Goal: Task Accomplishment & Management: Manage account settings

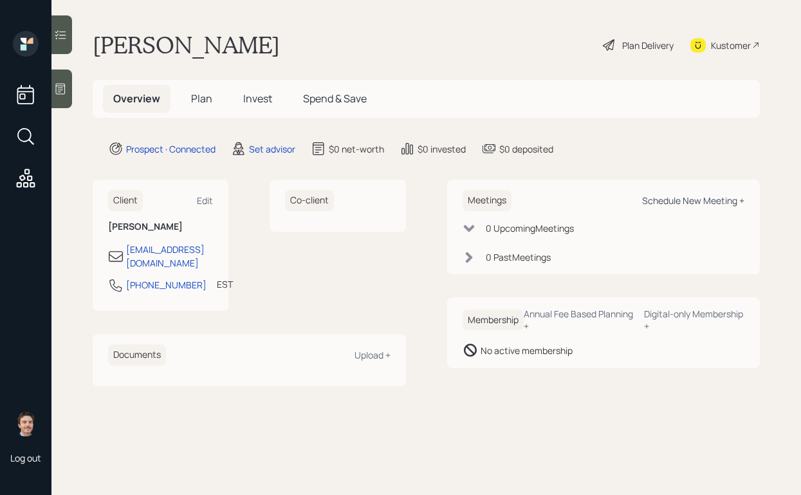
click at [670, 201] on div "Schedule New Meeting +" at bounding box center [693, 200] width 102 height 12
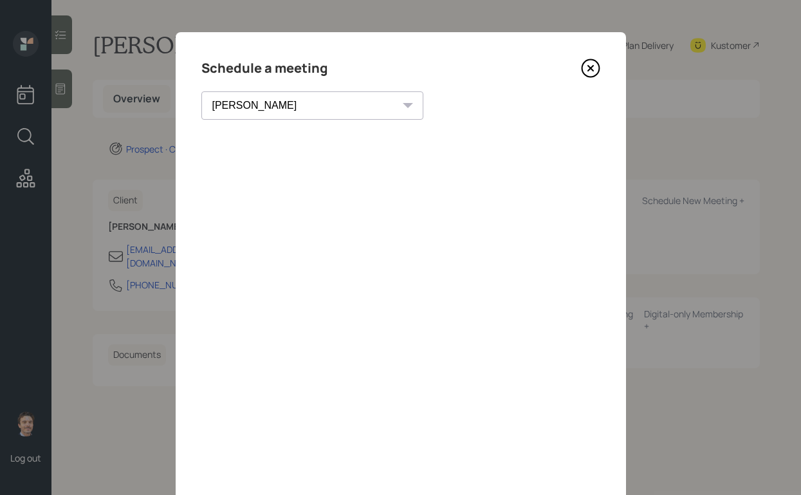
click at [291, 105] on select "[PERSON_NAME] [PERSON_NAME] [PERSON_NAME] [PERSON_NAME] [PERSON_NAME] [PERSON_N…" at bounding box center [312, 105] width 222 height 28
click at [201, 91] on select "[PERSON_NAME] [PERSON_NAME] [PERSON_NAME] [PERSON_NAME] [PERSON_NAME] [PERSON_N…" at bounding box center [312, 105] width 222 height 28
click at [292, 103] on div "[PERSON_NAME] [PERSON_NAME] [PERSON_NAME] [PERSON_NAME] [PERSON_NAME] [PERSON_N…" at bounding box center [300, 105] width 199 height 28
click at [261, 111] on select "[PERSON_NAME] [PERSON_NAME] [PERSON_NAME] [PERSON_NAME] [PERSON_NAME] [PERSON_N…" at bounding box center [300, 105] width 199 height 28
click at [201, 91] on select "[PERSON_NAME] [PERSON_NAME] [PERSON_NAME] [PERSON_NAME] [PERSON_NAME] [PERSON_N…" at bounding box center [300, 105] width 199 height 28
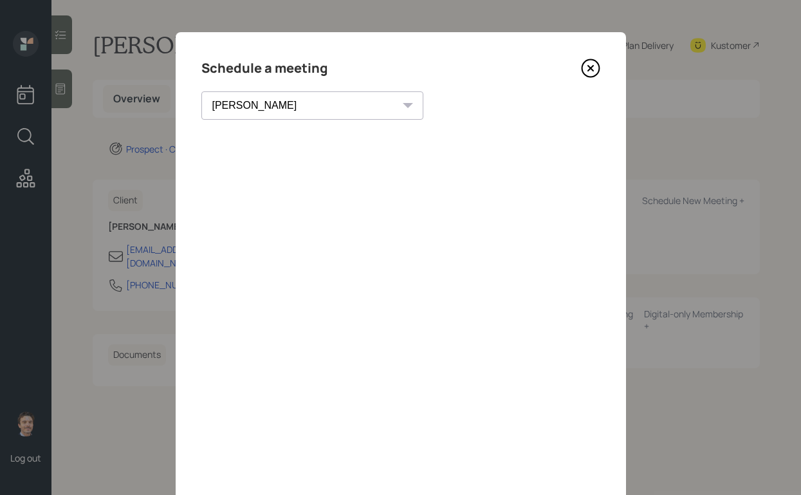
click at [292, 101] on select "[PERSON_NAME] [PERSON_NAME] [PERSON_NAME] [PERSON_NAME] [PERSON_NAME] [PERSON_N…" at bounding box center [312, 105] width 222 height 28
select select "59554aeb-d739-4552-90b9-0d27d70b4bf7"
click at [201, 91] on select "[PERSON_NAME] [PERSON_NAME] [PERSON_NAME] [PERSON_NAME] [PERSON_NAME] [PERSON_N…" at bounding box center [312, 105] width 222 height 28
click at [276, 113] on select "[PERSON_NAME] [PERSON_NAME] [PERSON_NAME] [PERSON_NAME] [PERSON_NAME] [PERSON_N…" at bounding box center [300, 105] width 199 height 28
click at [588, 66] on icon at bounding box center [589, 68] width 5 height 5
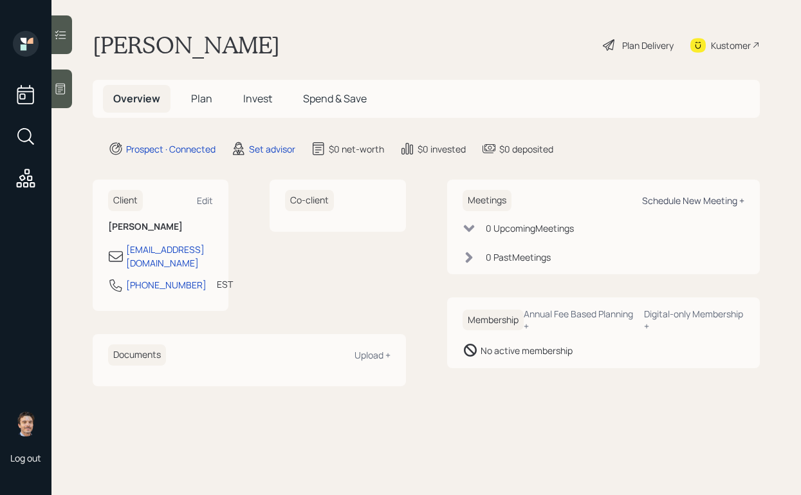
click at [669, 196] on div "Schedule New Meeting +" at bounding box center [693, 200] width 102 height 12
select select "round-[PERSON_NAME]"
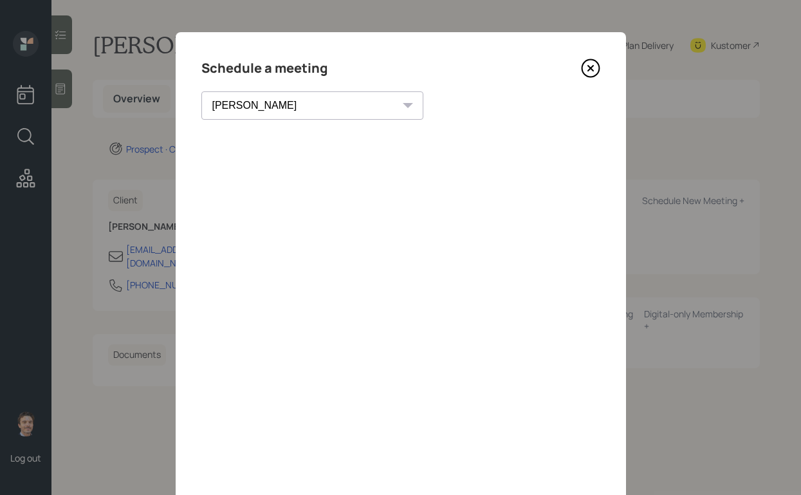
scroll to position [7, 0]
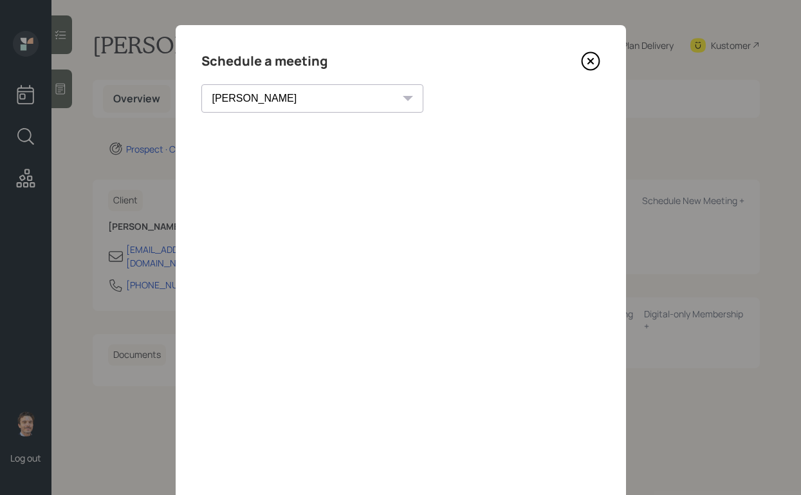
click at [588, 61] on icon at bounding box center [590, 60] width 19 height 19
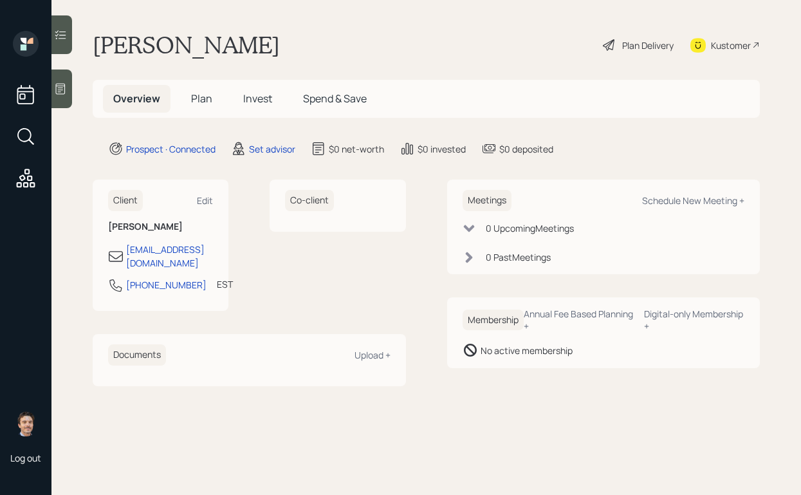
click at [66, 97] on div at bounding box center [61, 88] width 21 height 39
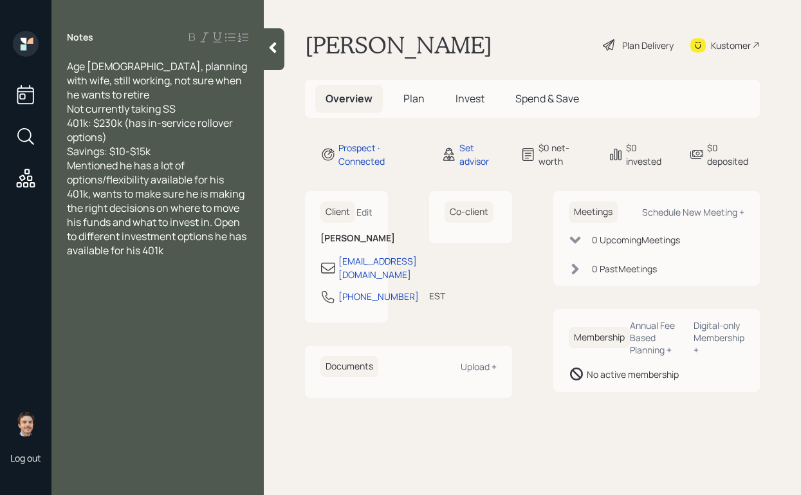
click at [187, 151] on div "Savings: $10-$15k" at bounding box center [157, 151] width 181 height 14
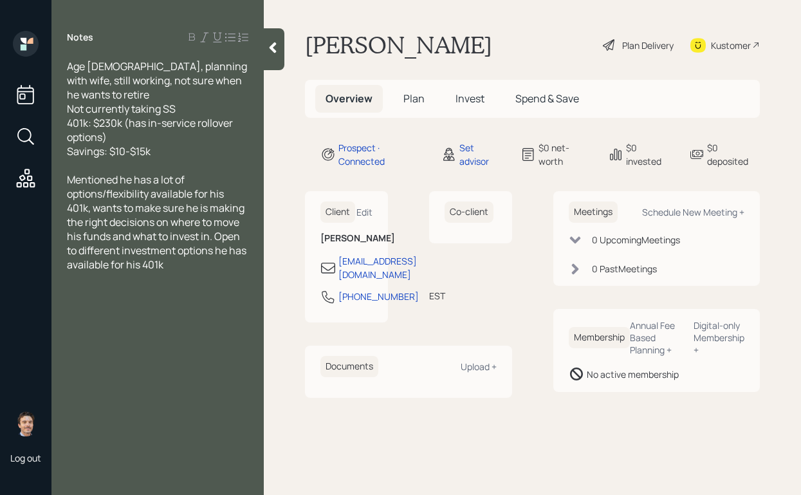
click at [278, 35] on div at bounding box center [274, 49] width 21 height 42
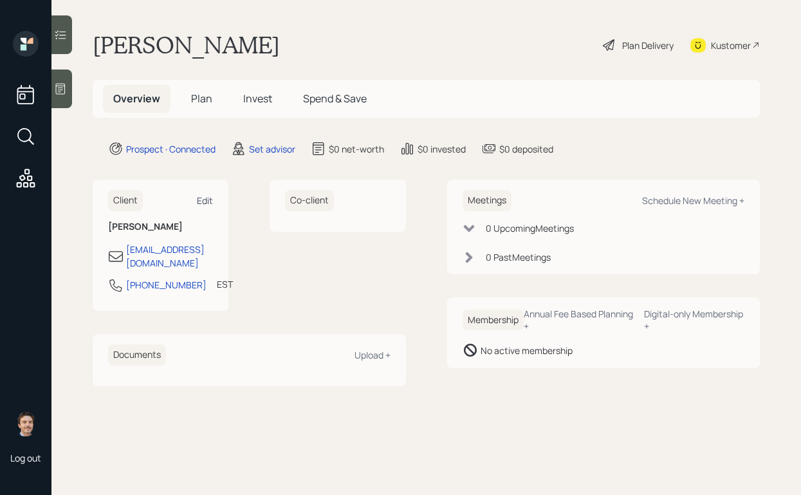
click at [207, 199] on div "Edit" at bounding box center [205, 200] width 16 height 12
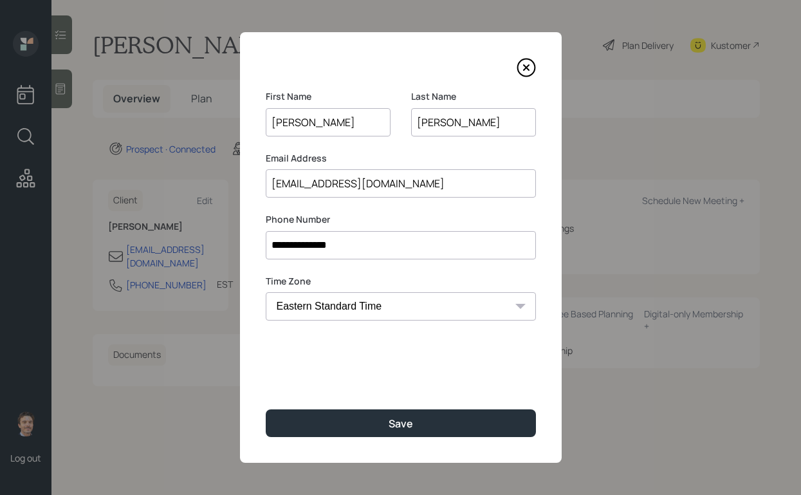
click at [366, 304] on select "Eastern Standard Time Central Standard Time Mountain Standard Time Pacific Stan…" at bounding box center [401, 306] width 270 height 28
select select "America/[GEOGRAPHIC_DATA]"
click at [266, 292] on select "Eastern Standard Time Central Standard Time Mountain Standard Time Pacific Stan…" at bounding box center [401, 306] width 270 height 28
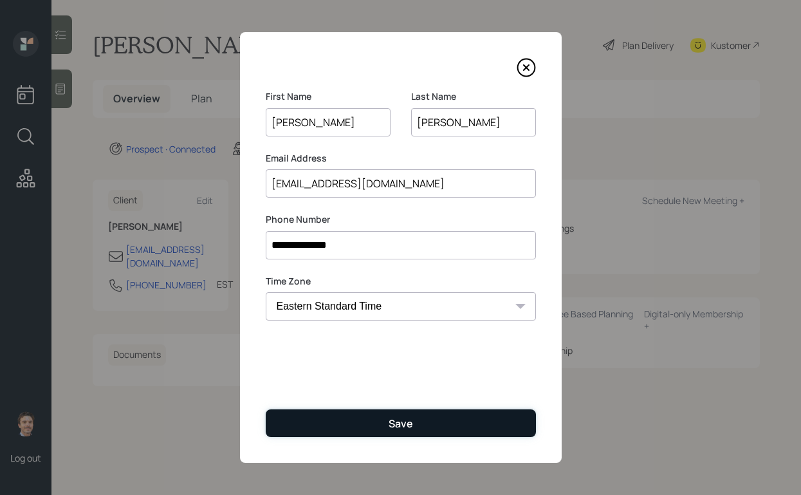
click at [350, 434] on button "Save" at bounding box center [401, 423] width 270 height 28
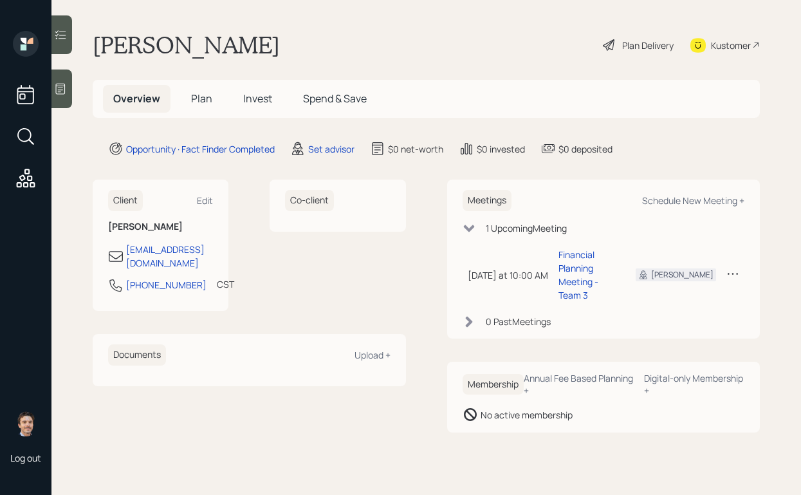
click at [66, 90] on icon at bounding box center [60, 88] width 13 height 13
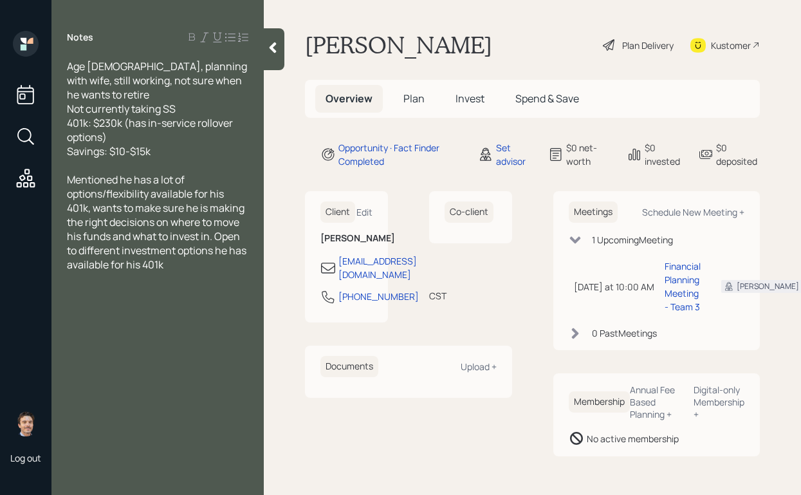
click at [279, 56] on div at bounding box center [274, 49] width 21 height 42
